Goal: Browse casually

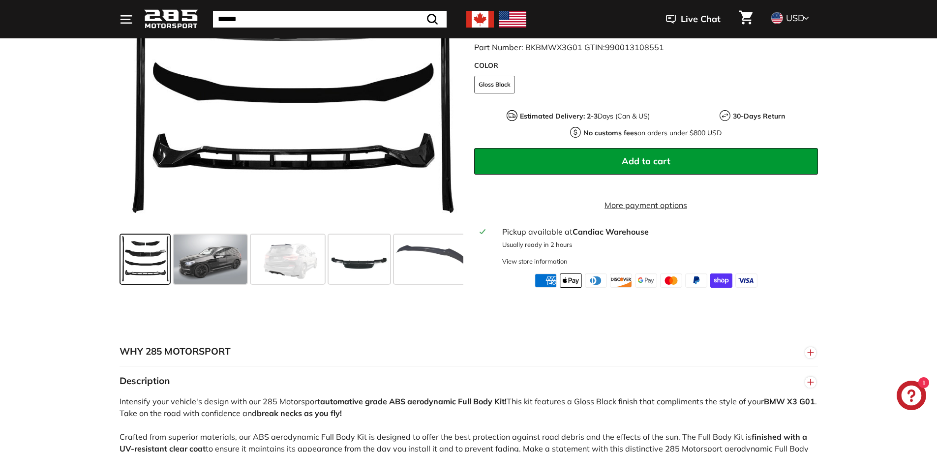
scroll to position [279, 0]
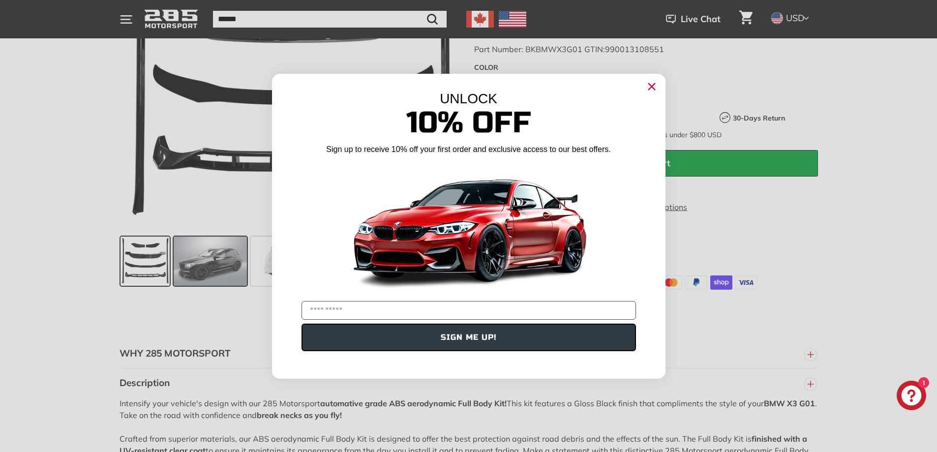
click at [201, 267] on div "Close dialog UNLOCK 10% Off Sign up to receive 10% off your first order and exc…" at bounding box center [468, 226] width 937 height 452
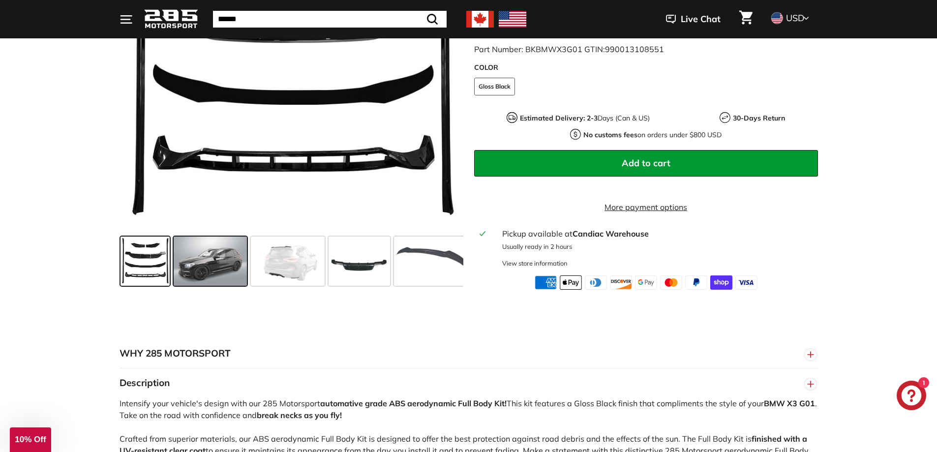
click at [201, 267] on span at bounding box center [211, 261] width 74 height 49
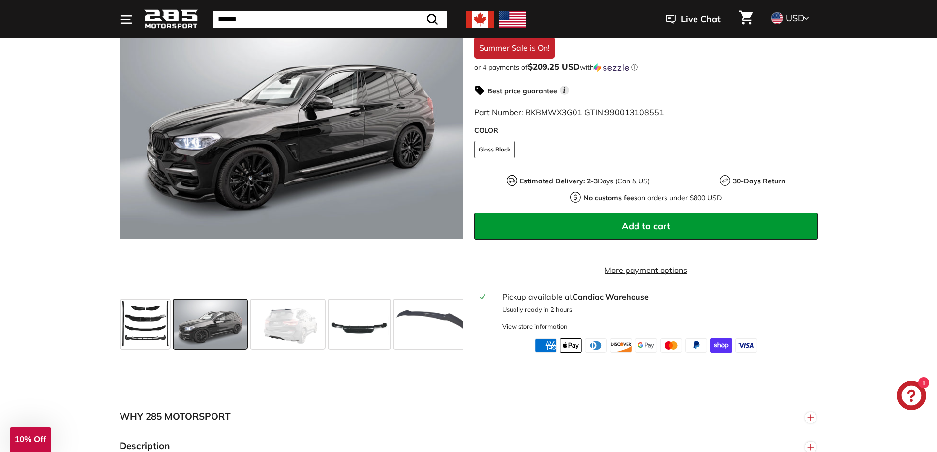
scroll to position [201, 0]
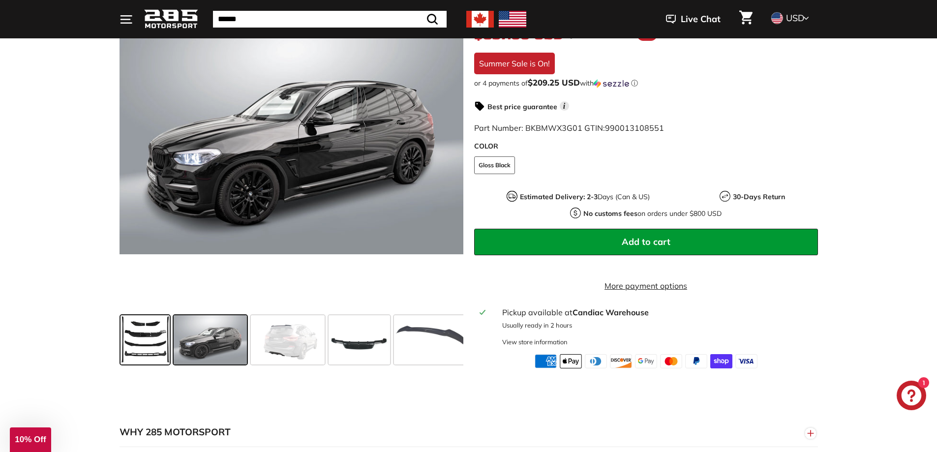
click at [151, 334] on span at bounding box center [145, 339] width 49 height 49
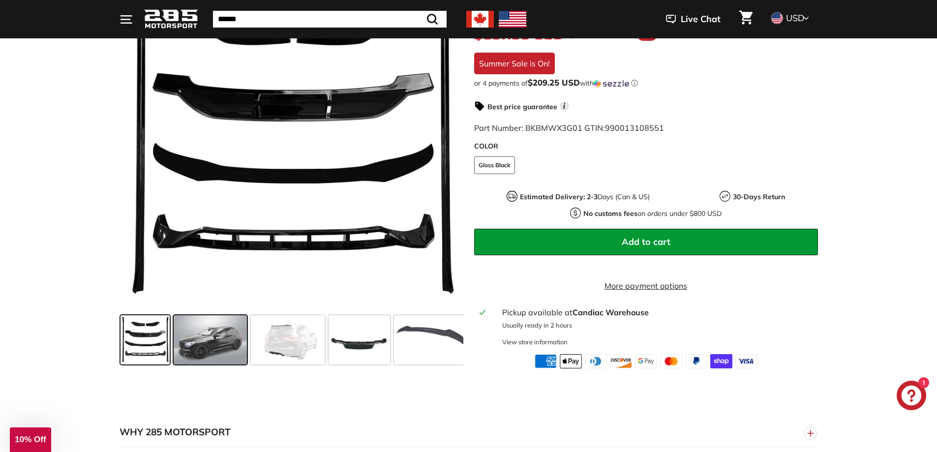
click at [225, 340] on span at bounding box center [211, 339] width 74 height 49
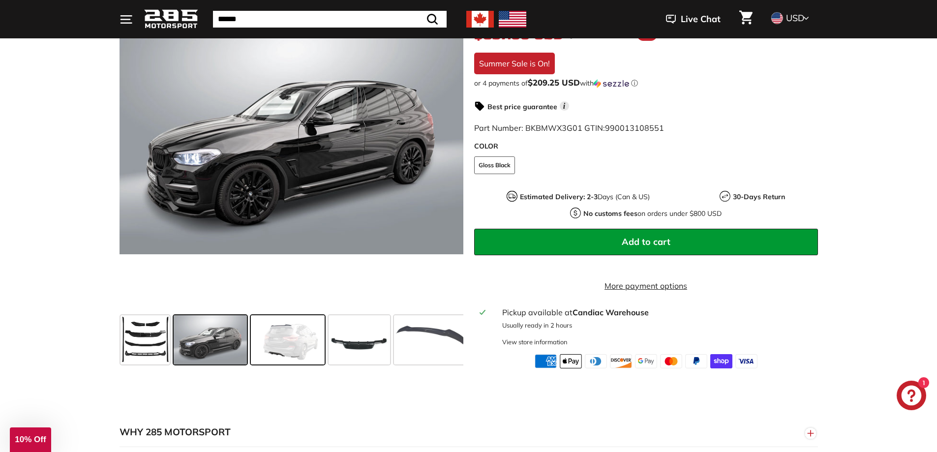
click at [286, 338] on span at bounding box center [288, 339] width 74 height 49
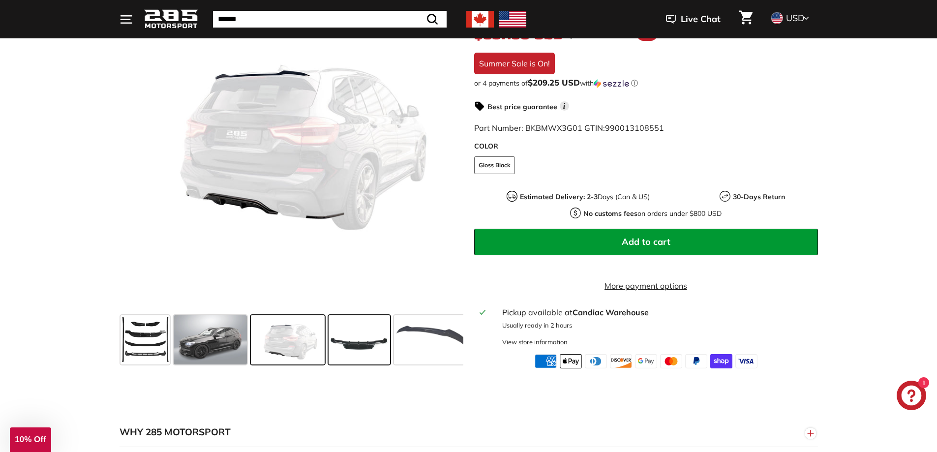
click at [352, 342] on span at bounding box center [359, 339] width 61 height 49
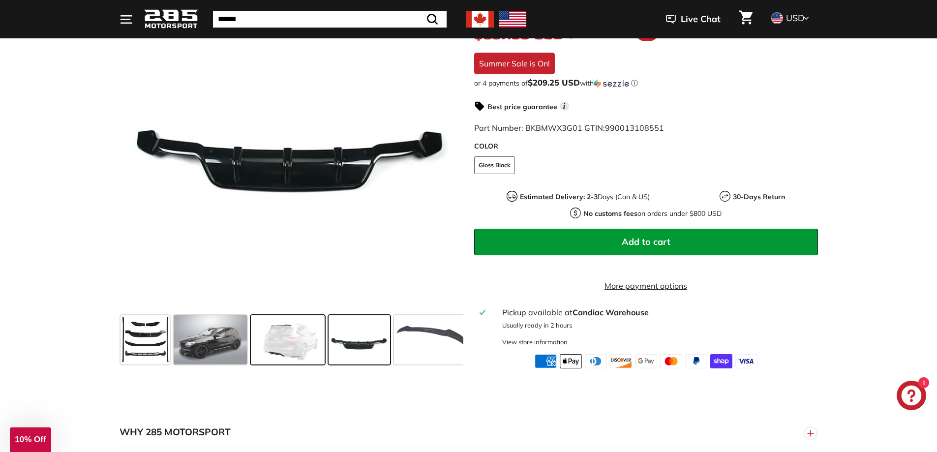
click at [305, 343] on span at bounding box center [288, 339] width 74 height 49
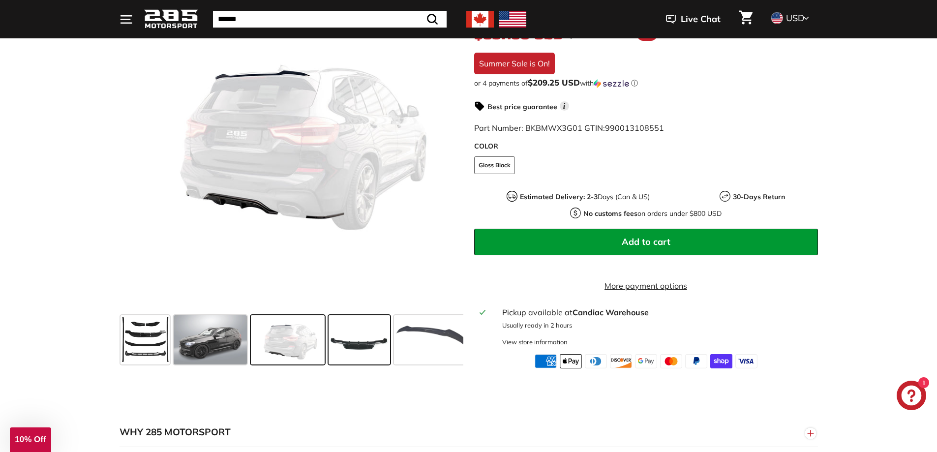
click at [359, 341] on span at bounding box center [359, 339] width 61 height 49
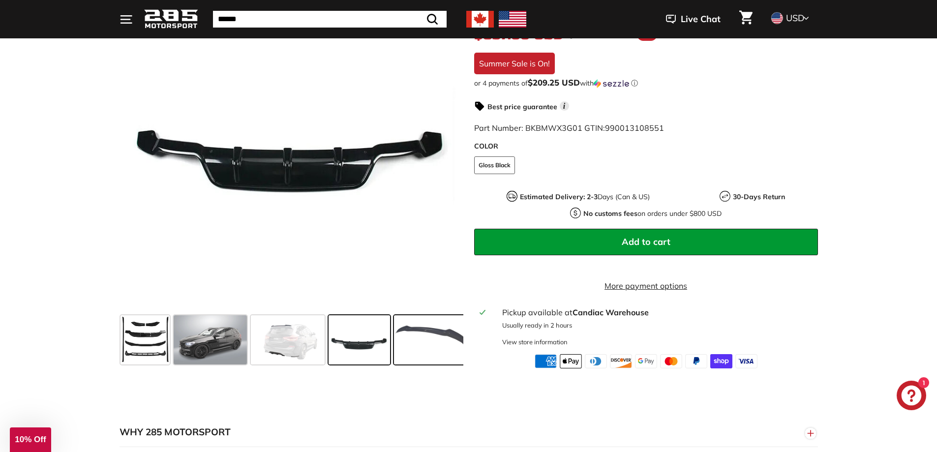
click at [434, 341] on span at bounding box center [431, 339] width 74 height 49
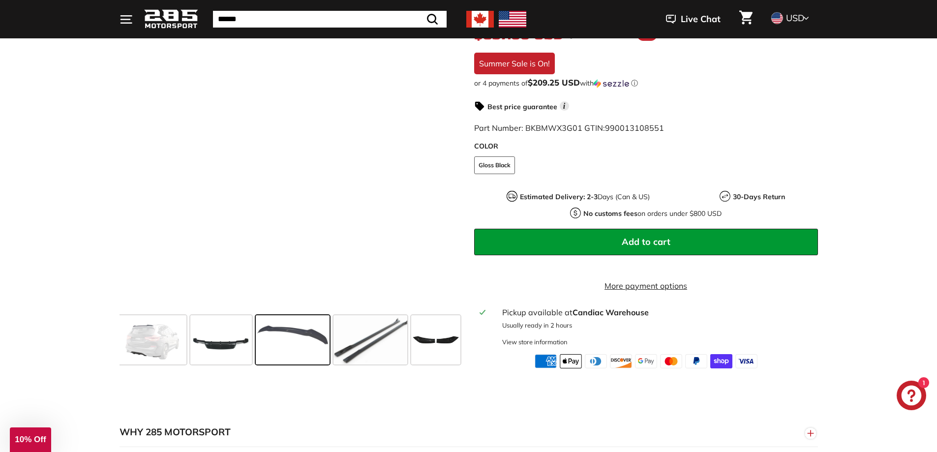
scroll to position [0, 140]
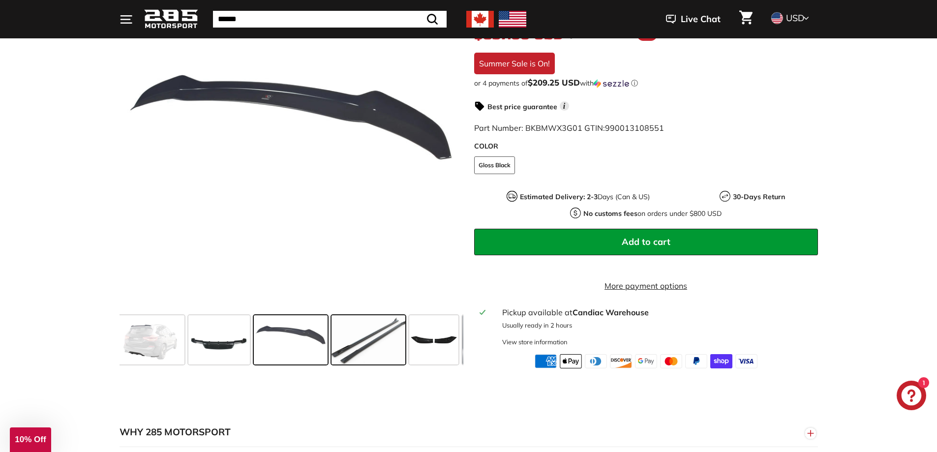
click at [365, 332] on span at bounding box center [369, 339] width 74 height 49
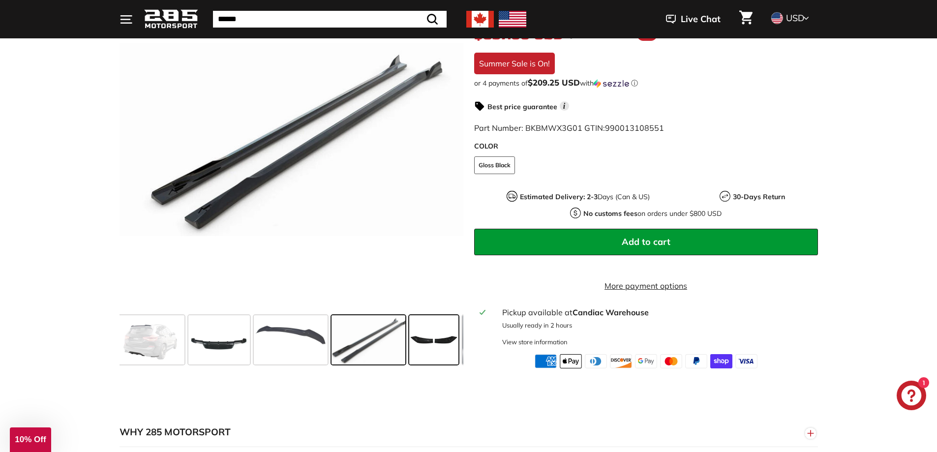
click at [437, 346] on span at bounding box center [433, 339] width 49 height 49
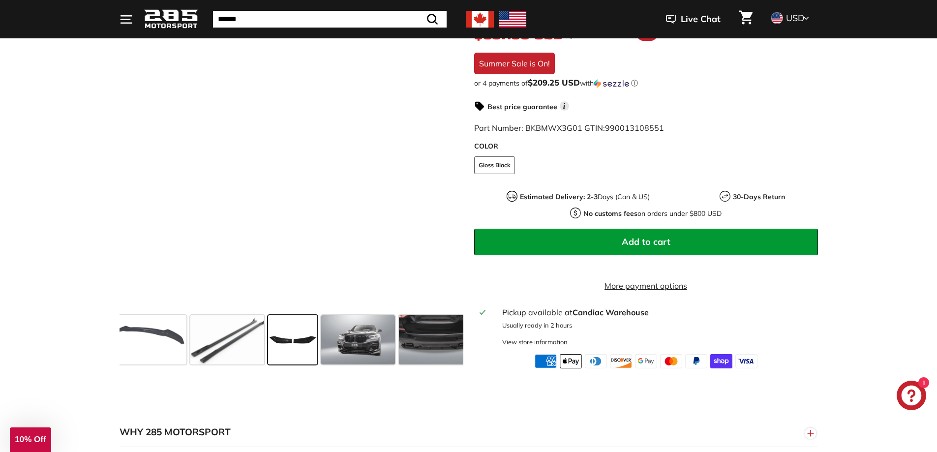
scroll to position [0, 283]
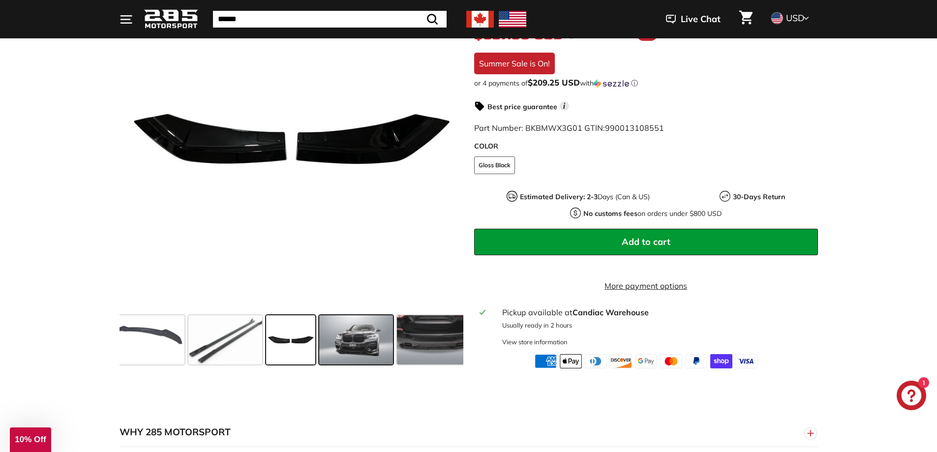
click at [365, 336] on span at bounding box center [356, 339] width 74 height 49
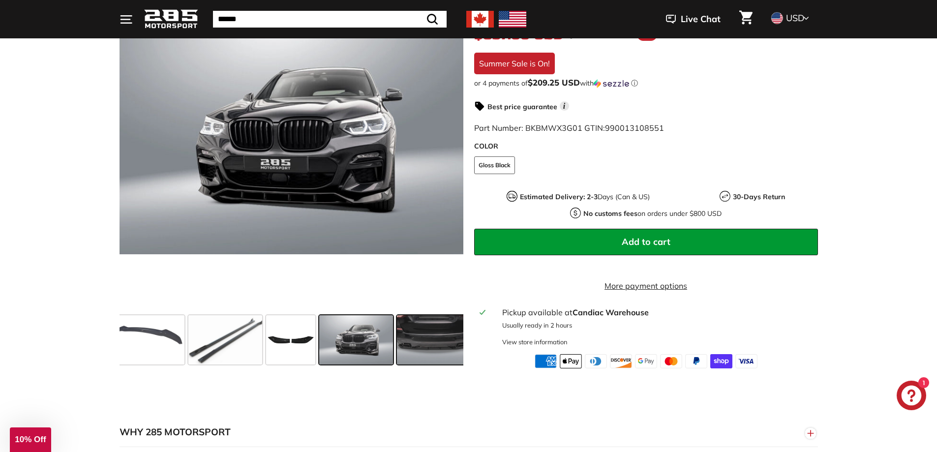
click at [422, 341] on span at bounding box center [434, 339] width 74 height 49
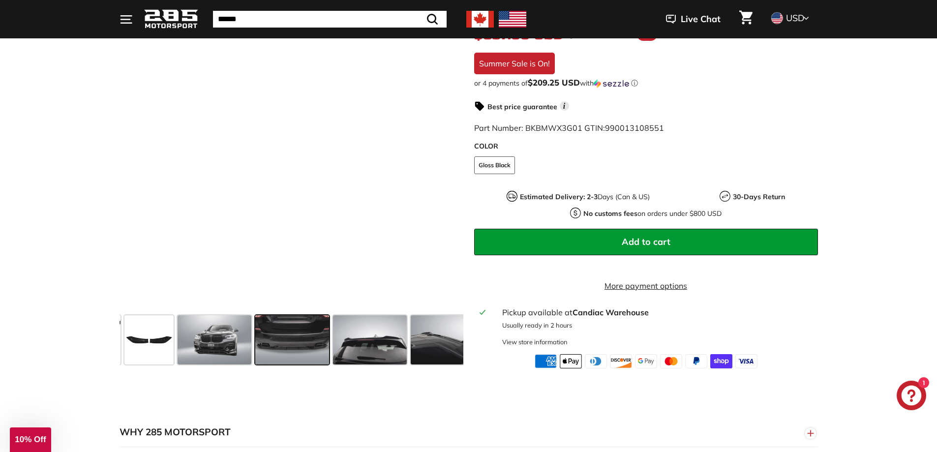
scroll to position [0, 426]
